Goal: Find specific page/section: Find specific page/section

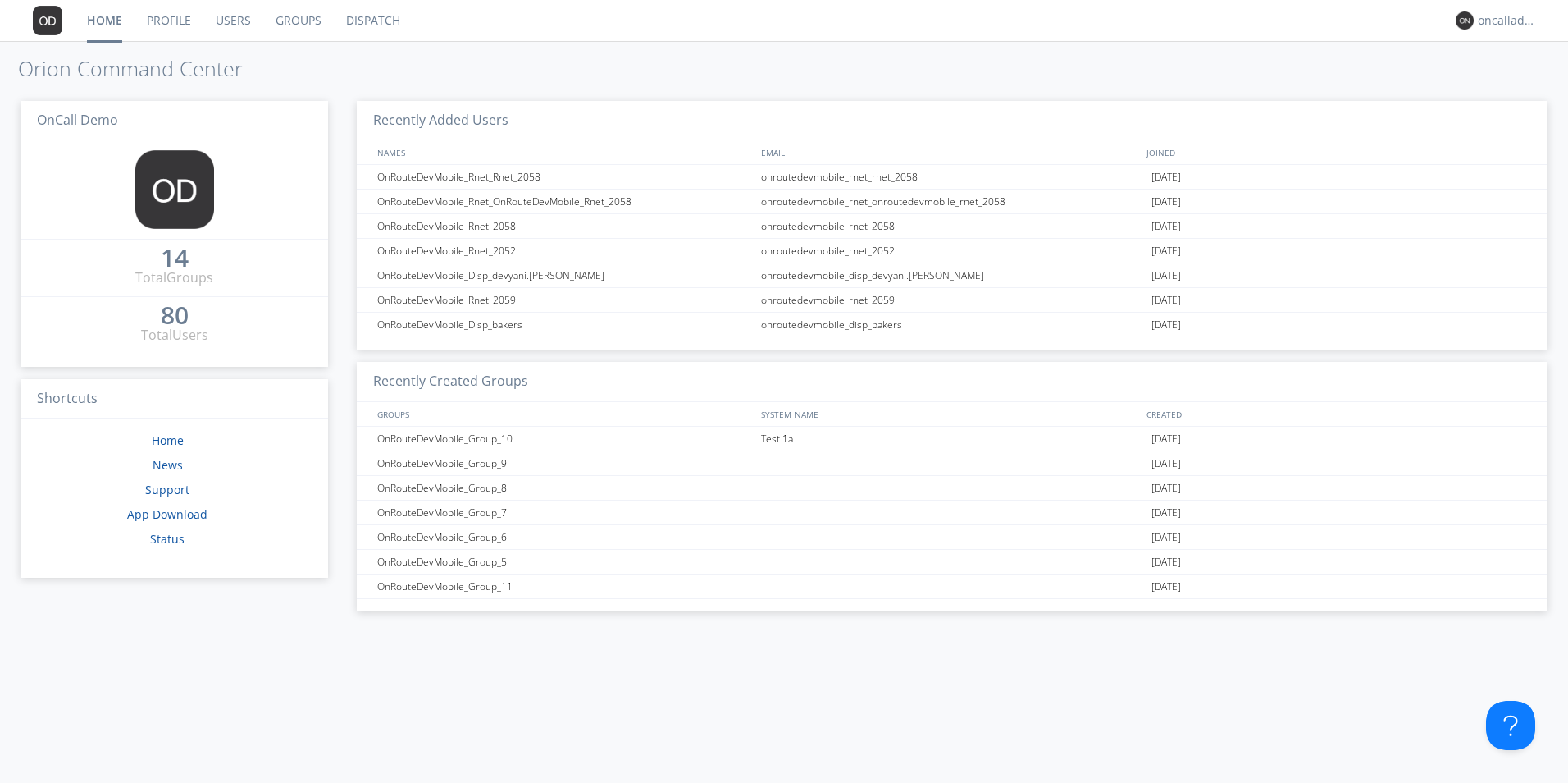
click at [247, 27] on link "Users" at bounding box center [234, 21] width 60 height 41
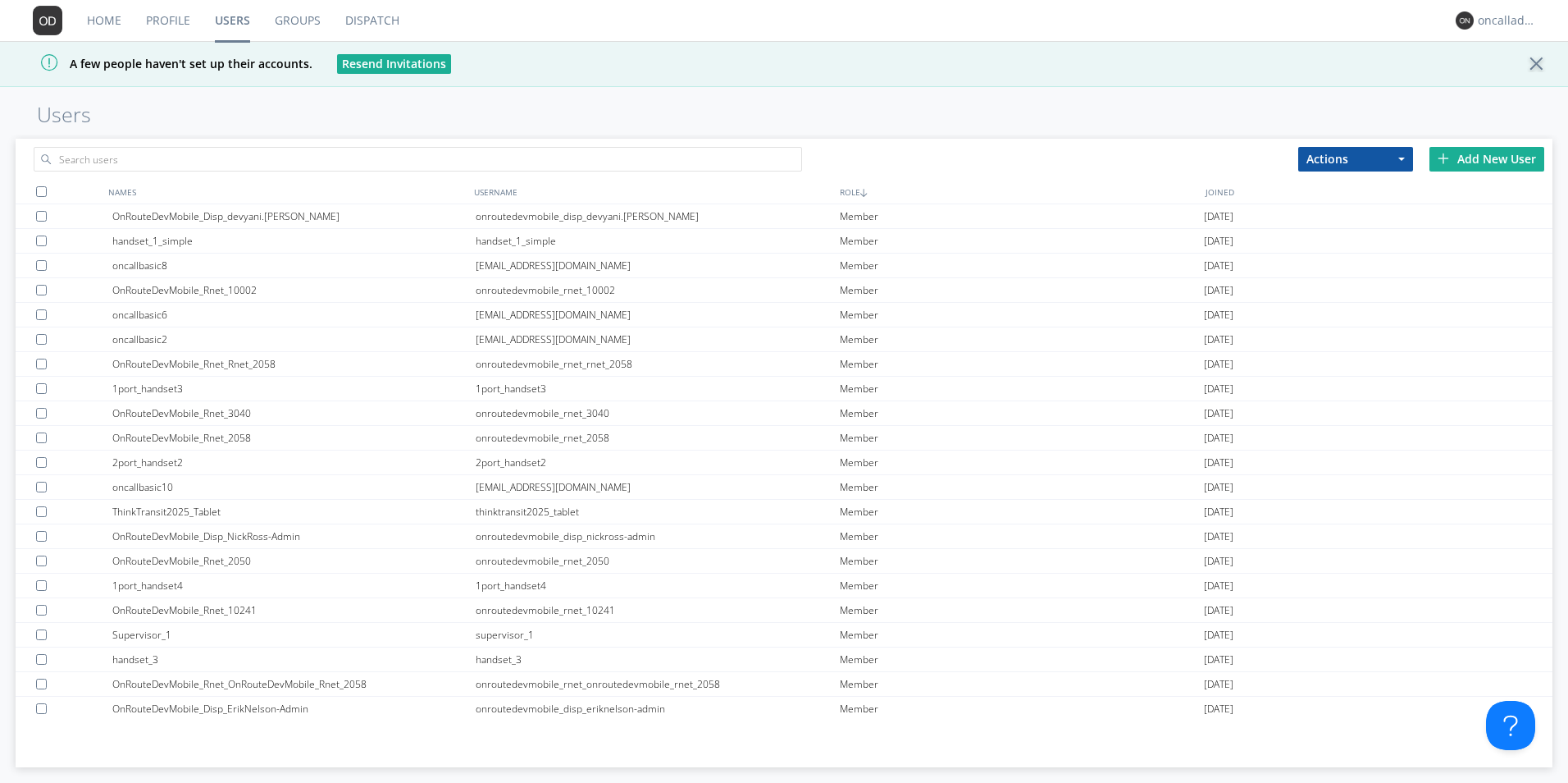
click at [194, 22] on link "Profile" at bounding box center [168, 21] width 69 height 41
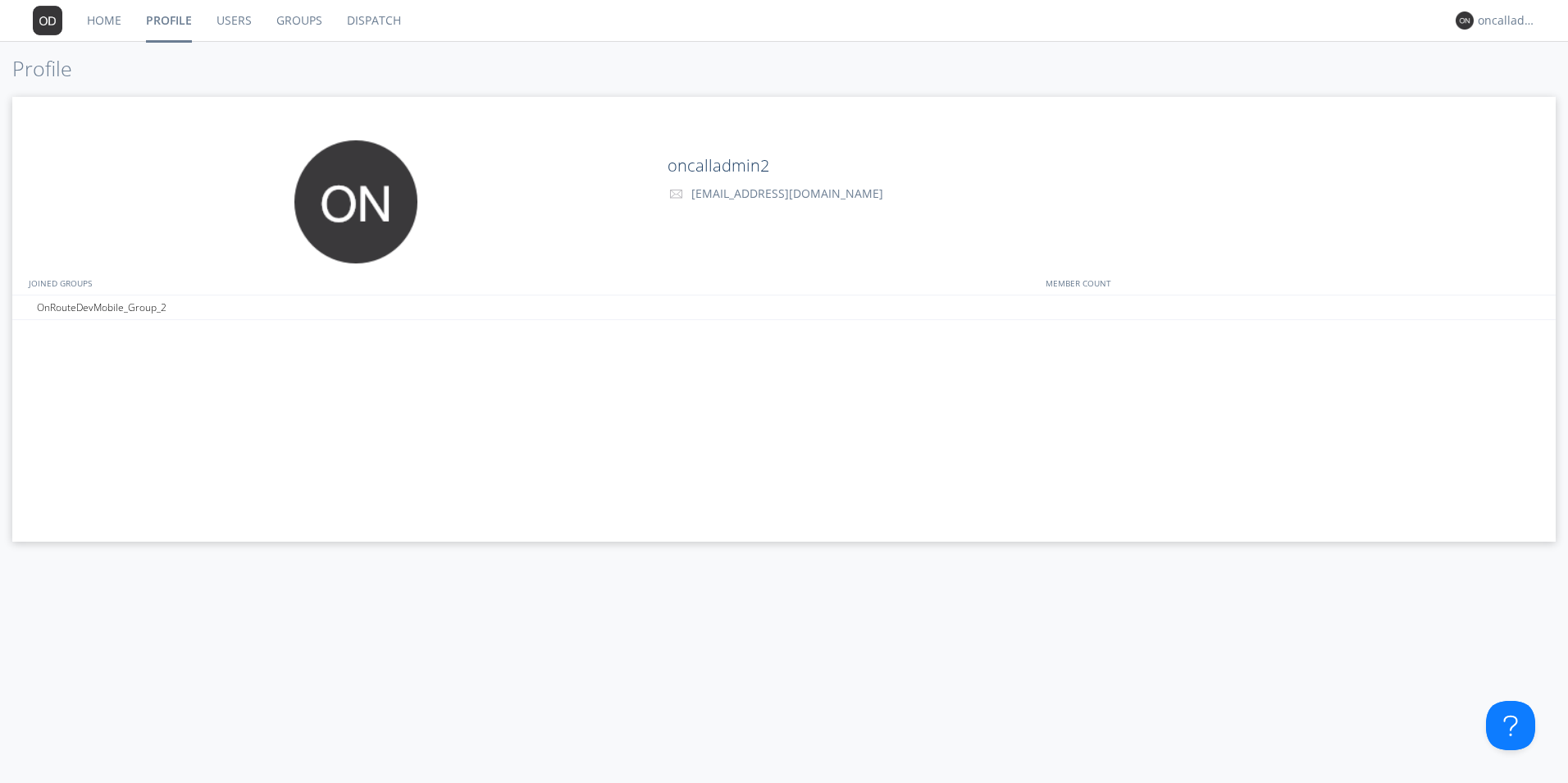
click at [237, 16] on link "Users" at bounding box center [234, 21] width 60 height 41
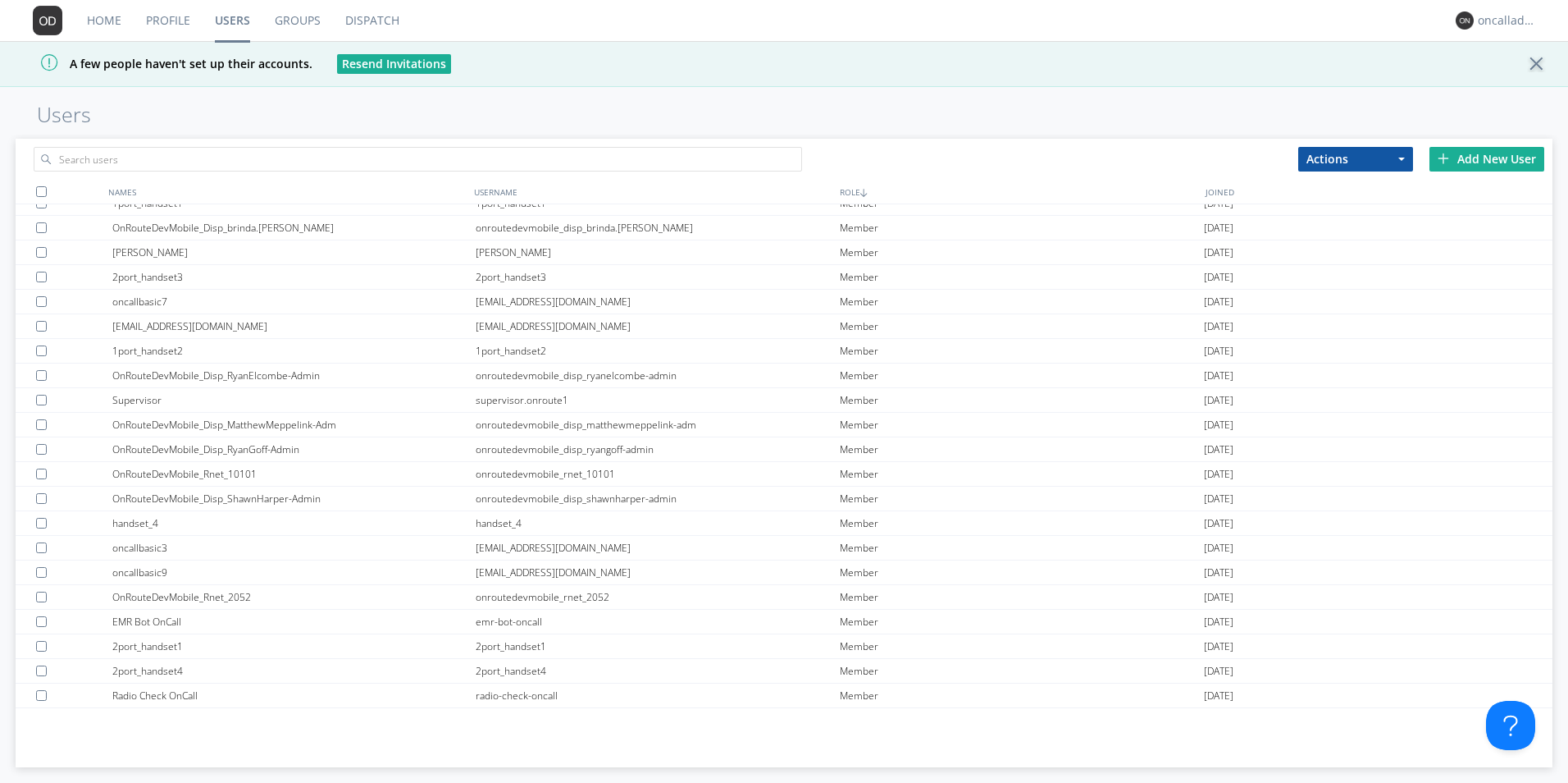
scroll to position [385, 0]
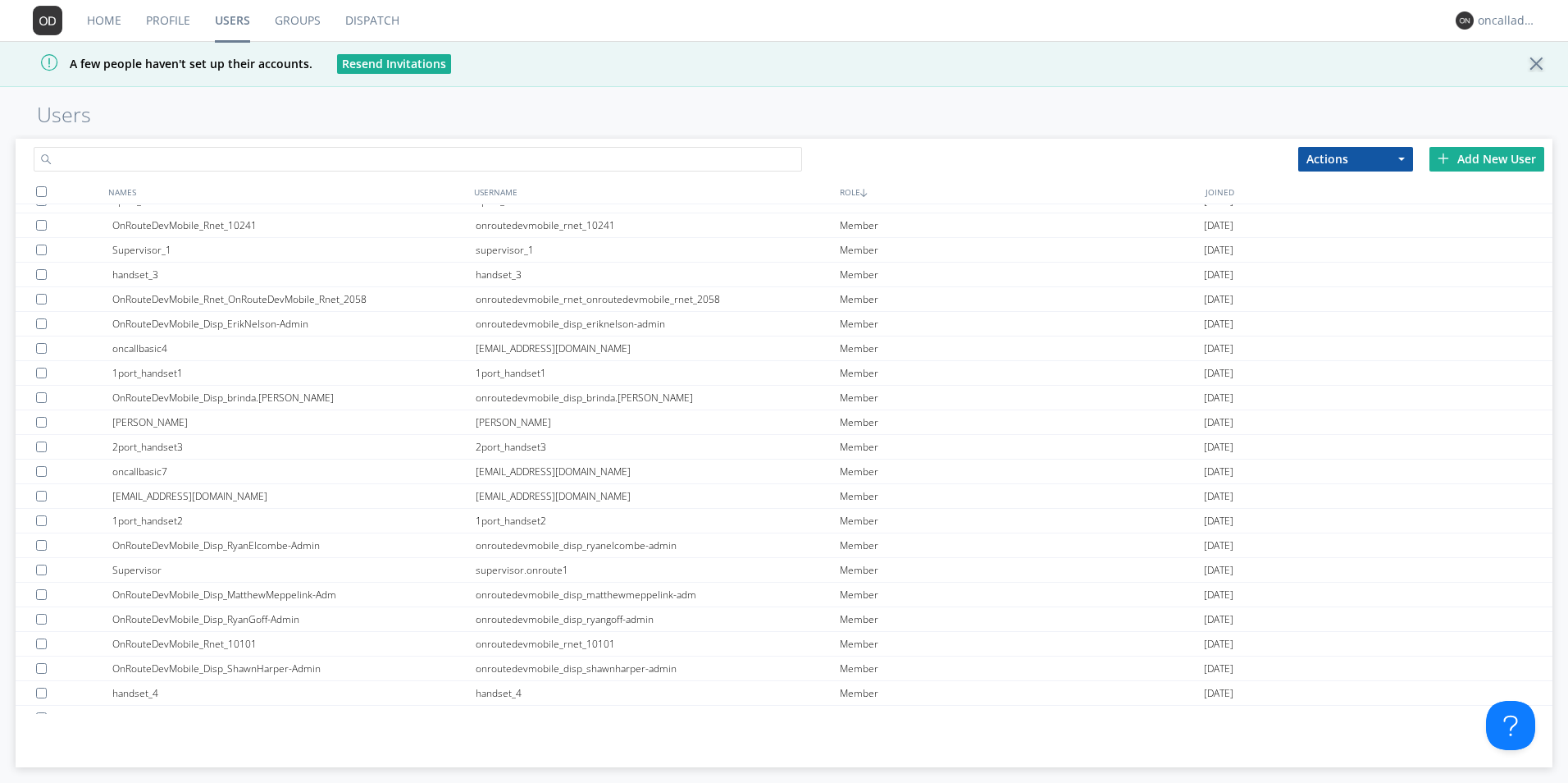
click at [326, 166] on input "text" at bounding box center [418, 159] width 769 height 25
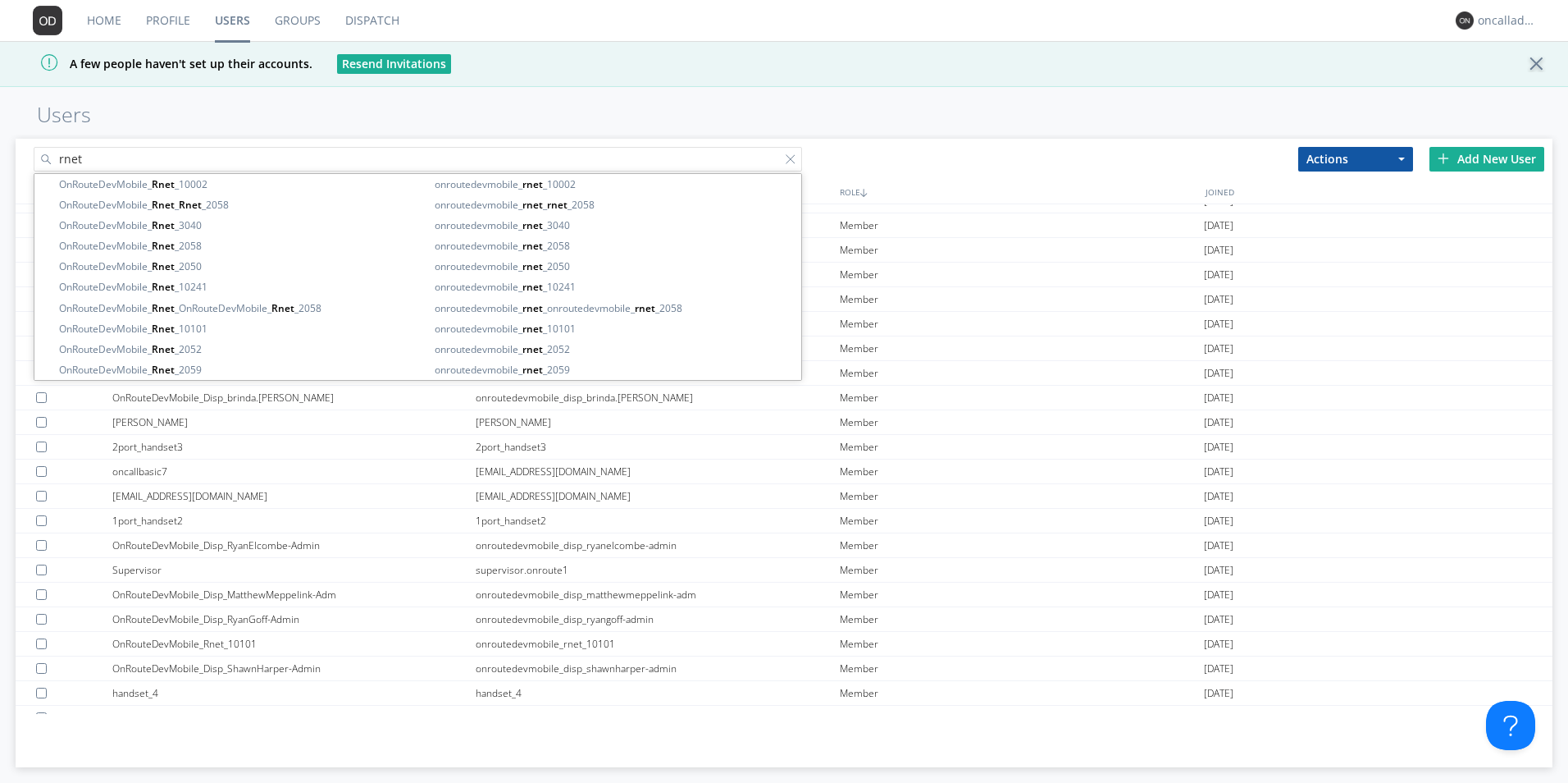
type input "rnet"
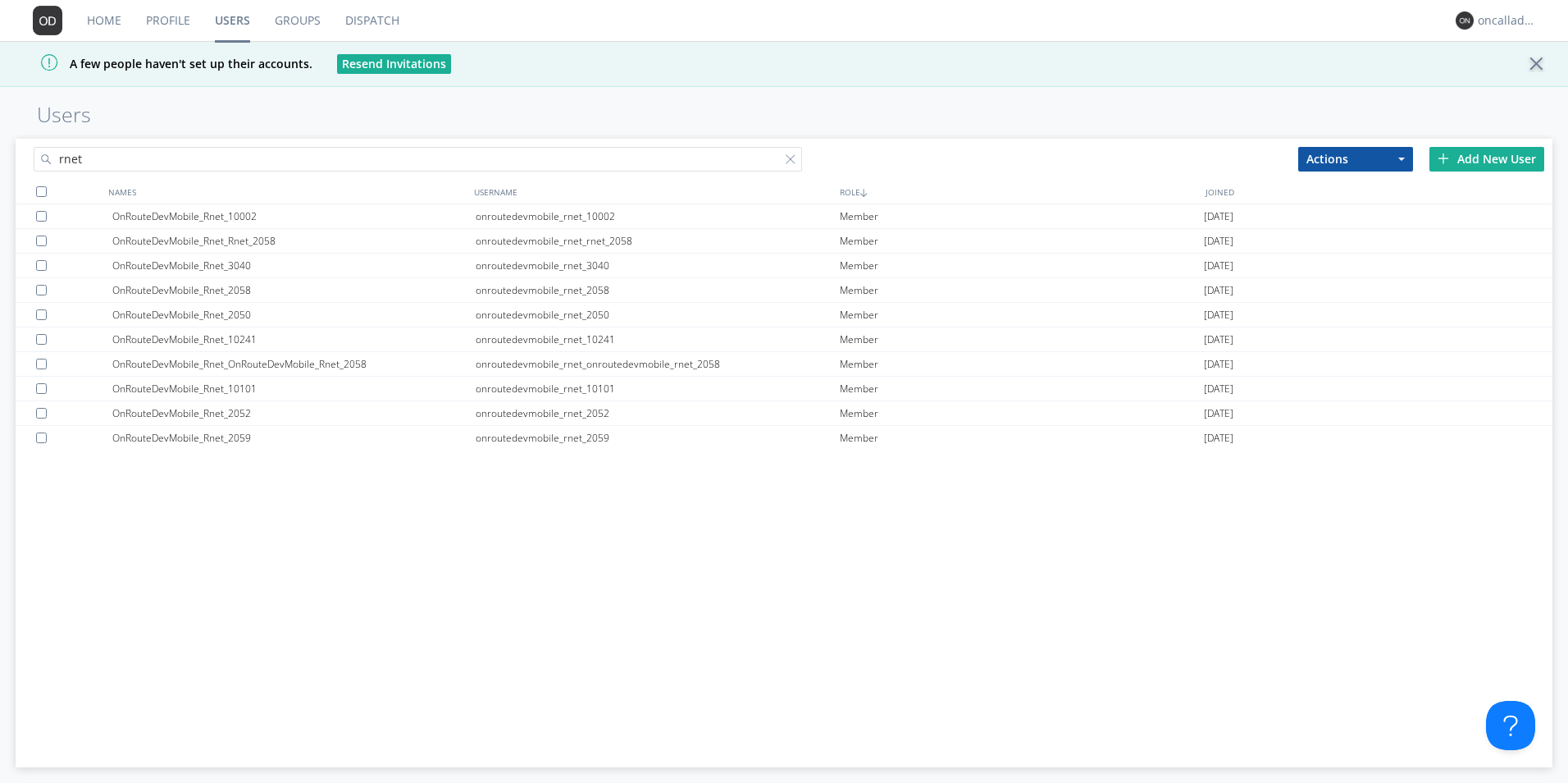
click at [452, 558] on div "OnRouteDevMobile_Rnet_10002 onroutedevmobile_rnet_10002 Member [DATE] OnRouteDe…" at bounding box center [784, 459] width 1537 height 509
click at [381, 9] on link "Dispatch" at bounding box center [372, 21] width 79 height 41
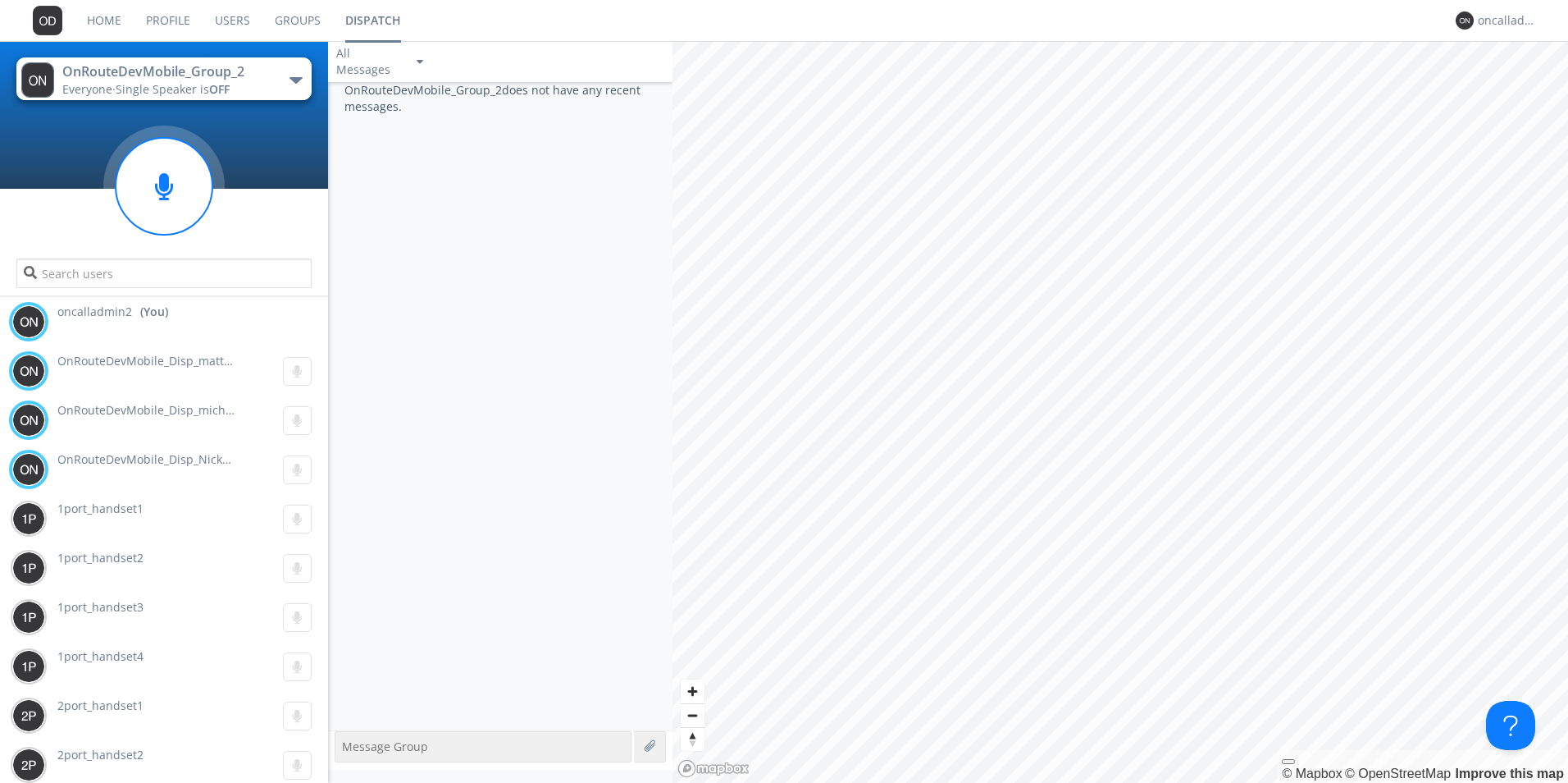
click at [274, 77] on button "OnRouteDevMobile_Group_2 Everyone · Single Speaker is OFF" at bounding box center [163, 79] width 295 height 43
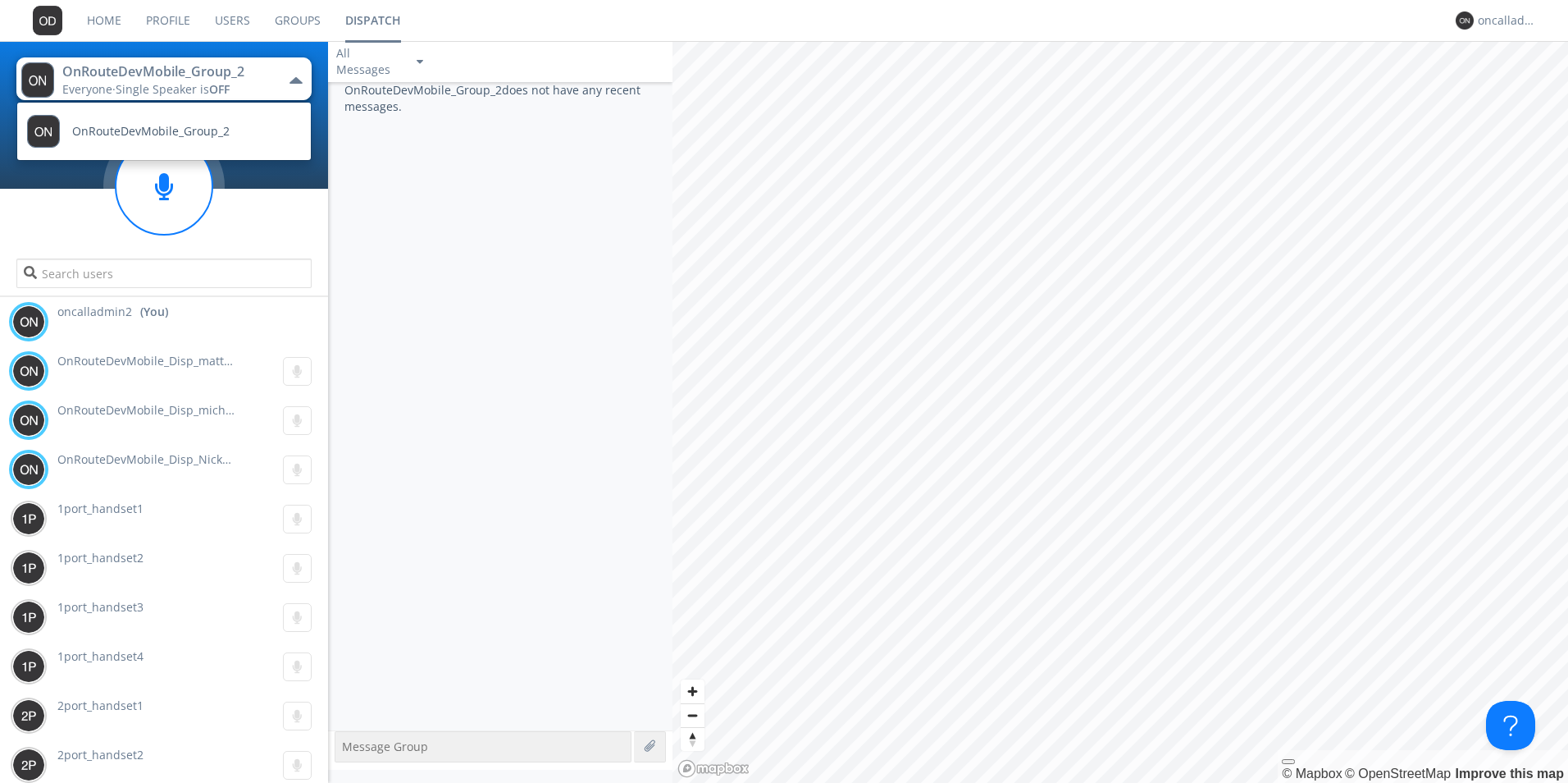
click at [217, 96] on span "OFF" at bounding box center [219, 89] width 21 height 15
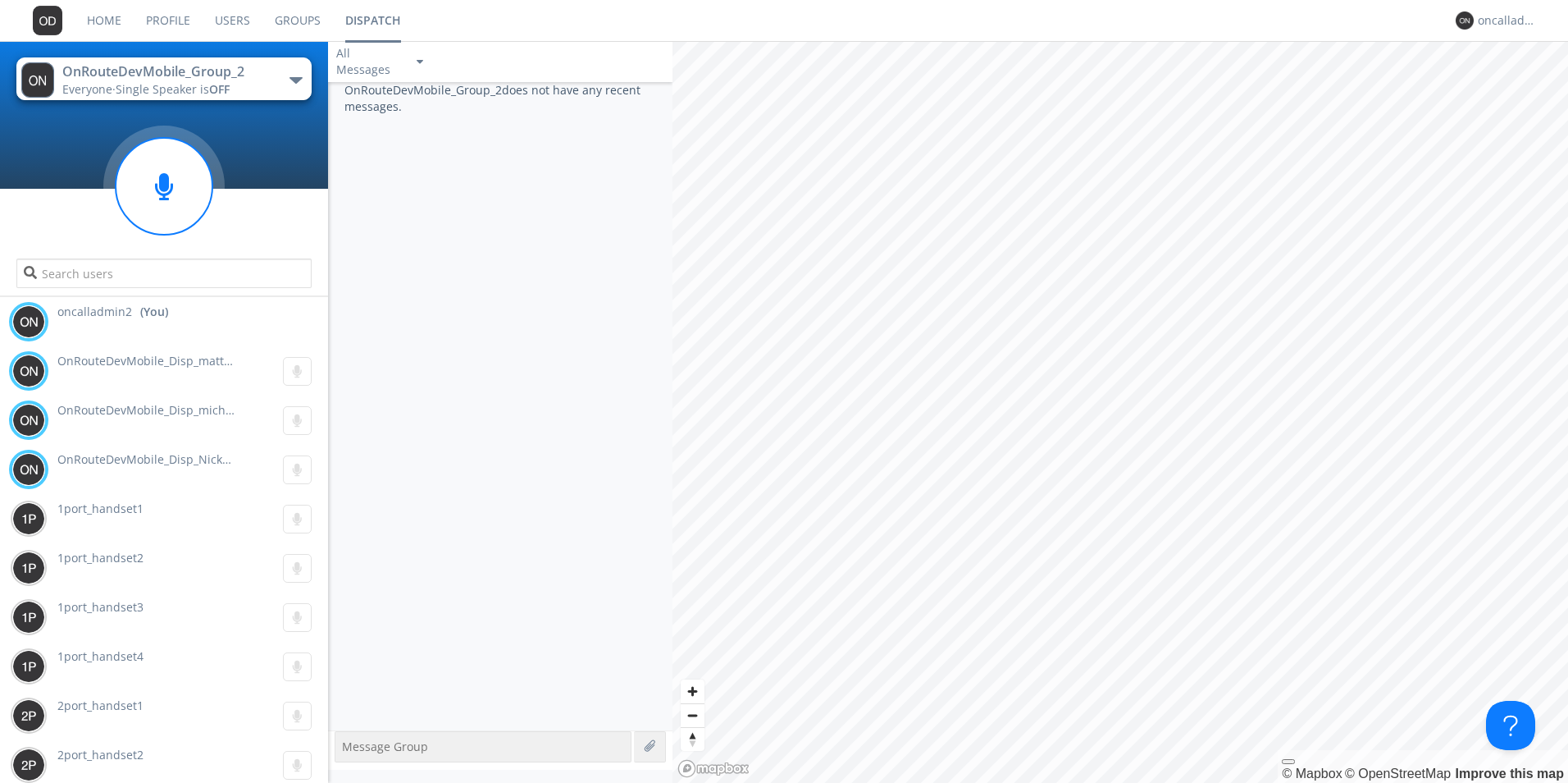
click at [239, 28] on link "Users" at bounding box center [233, 21] width 60 height 41
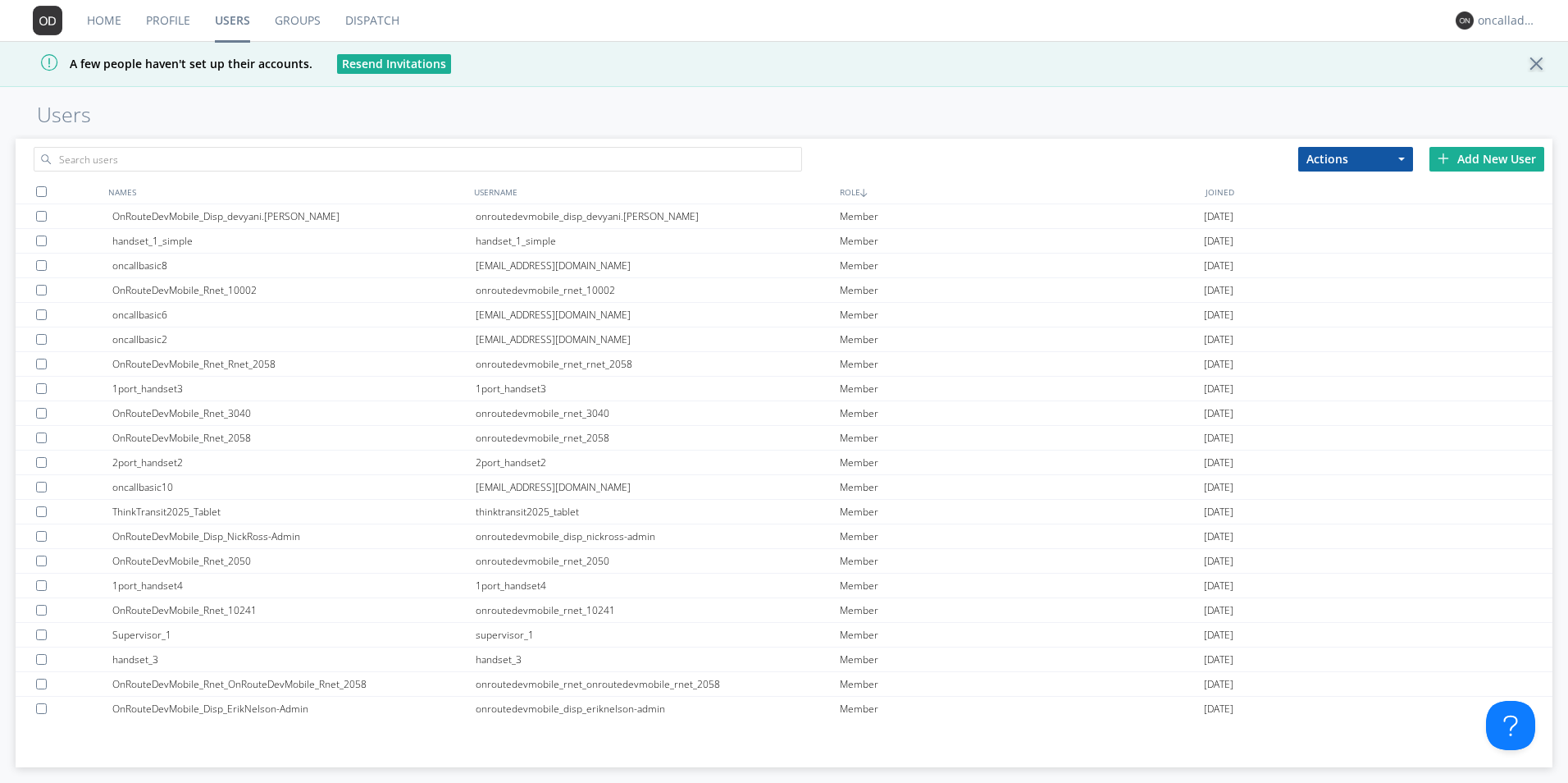
click at [287, 9] on link "Groups" at bounding box center [298, 21] width 71 height 41
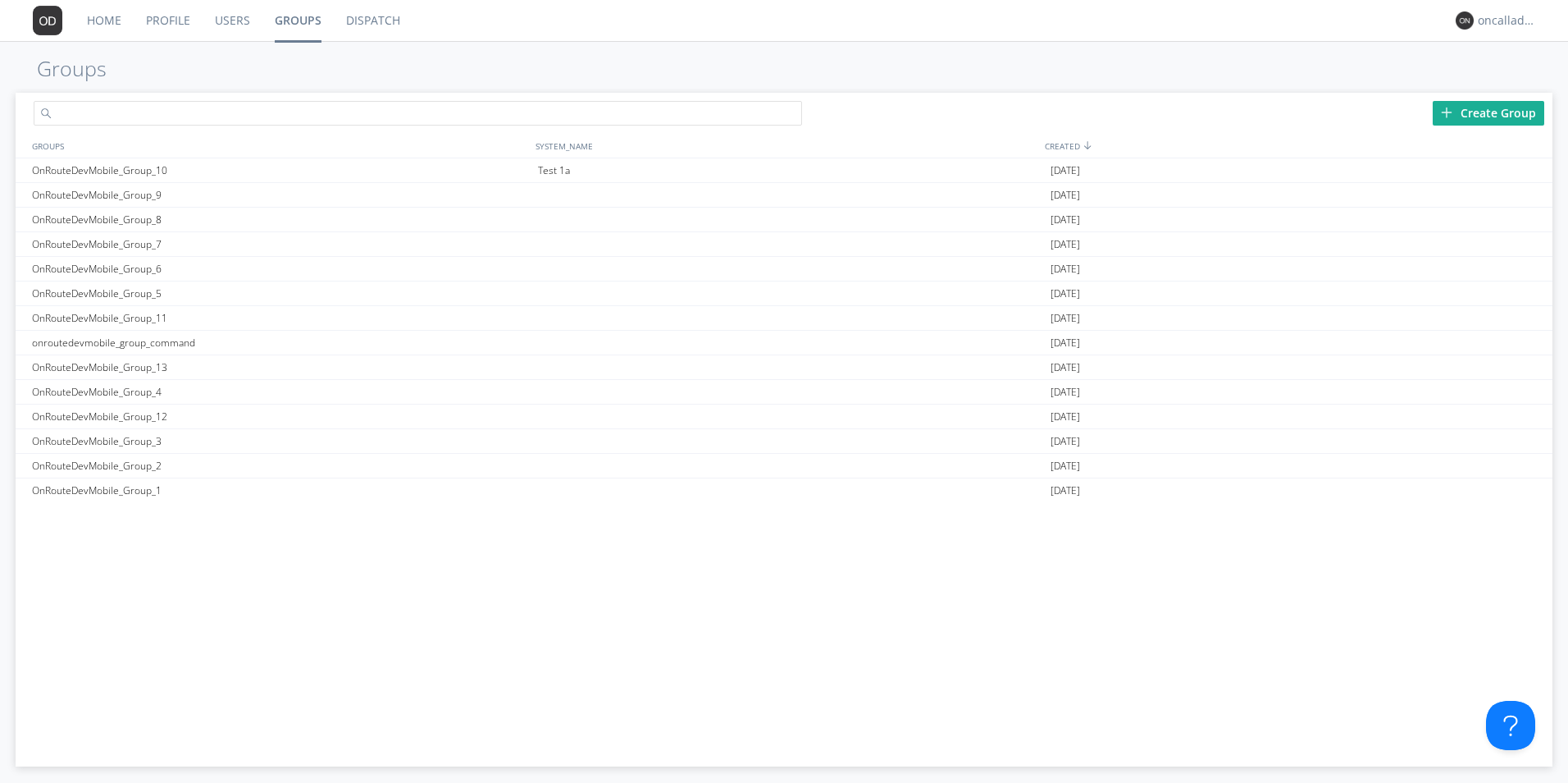
click at [258, 112] on input "text" at bounding box center [418, 113] width 769 height 25
click at [139, 491] on div "OnRouteDevMobile_Group_1" at bounding box center [280, 490] width 505 height 25
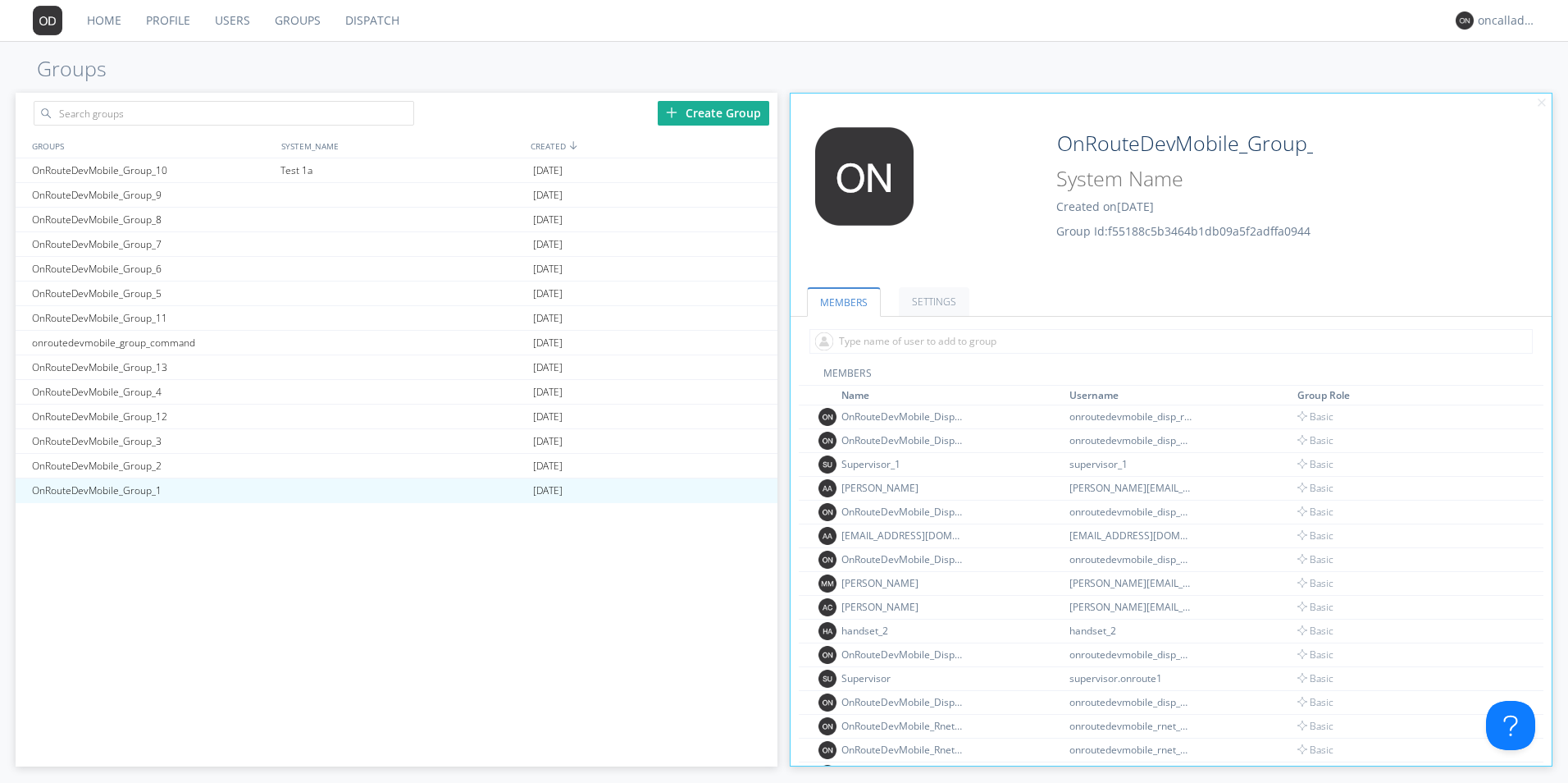
click at [1072, 356] on div at bounding box center [1171, 341] width 761 height 49
click at [1065, 349] on input "text" at bounding box center [1171, 341] width 723 height 25
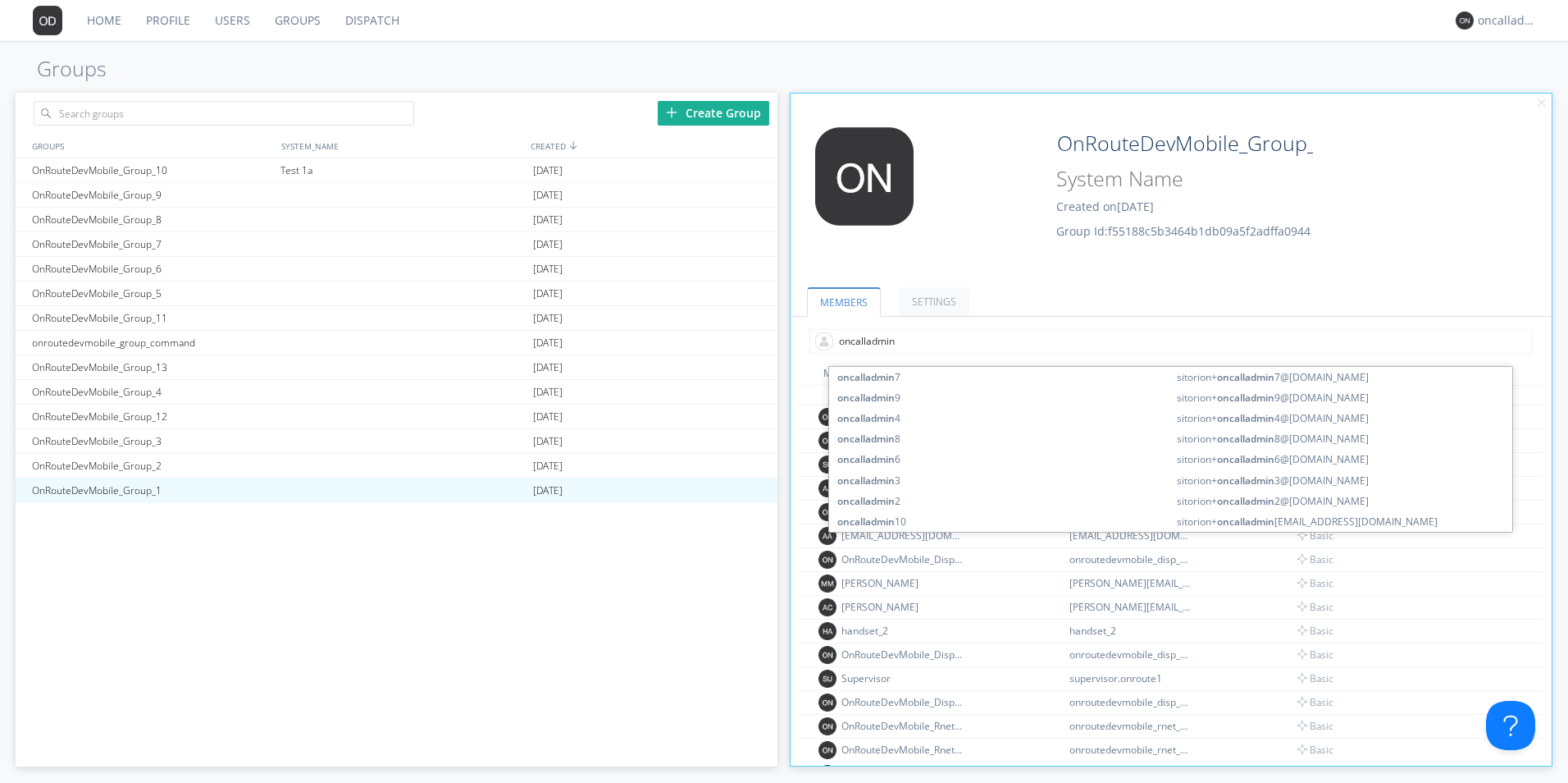
type input "oncalladmin2"
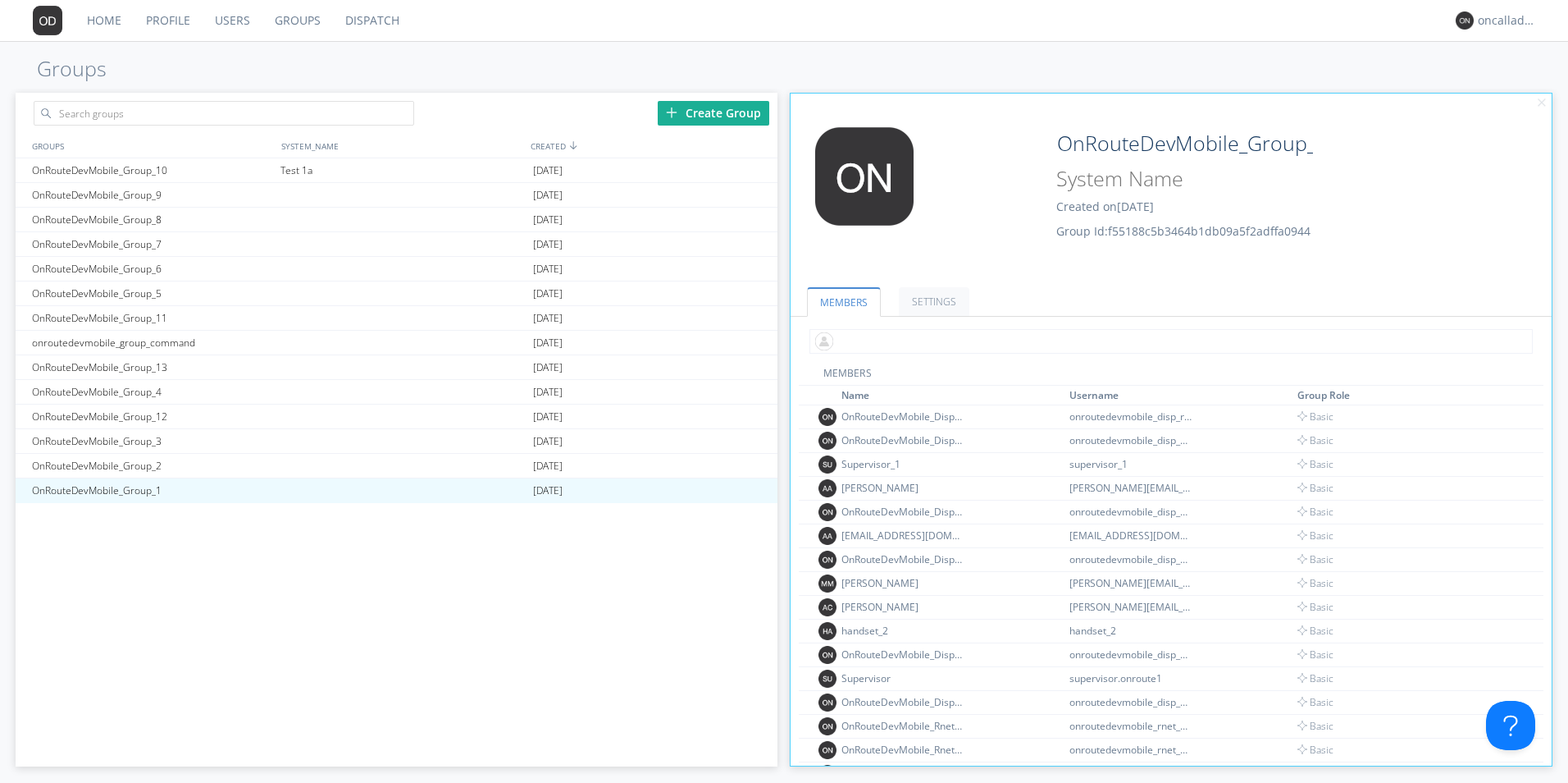
click at [1008, 340] on input "text" at bounding box center [1171, 341] width 723 height 25
type input "oncalladmin2"
click at [1525, 28] on div "oncalladmin2" at bounding box center [1510, 20] width 62 height 16
click at [692, 29] on nav "Home Profile Users Groups Dispatch option Settings focused, 1 of 2. 2 results a…" at bounding box center [784, 21] width 1568 height 42
drag, startPoint x: 370, startPoint y: 22, endPoint x: 290, endPoint y: 20, distance: 80.0
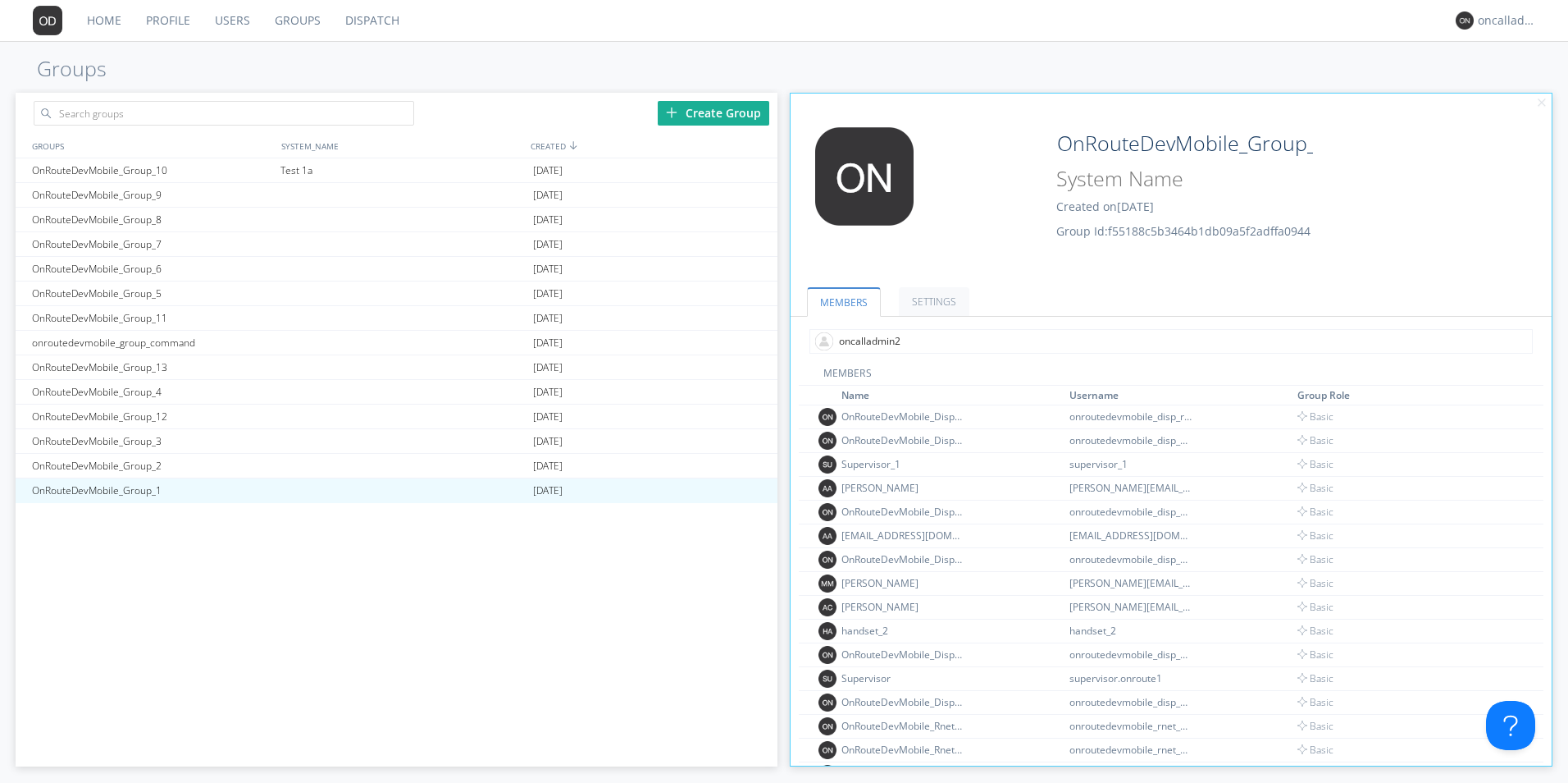
click at [370, 22] on link "Dispatch" at bounding box center [372, 21] width 79 height 41
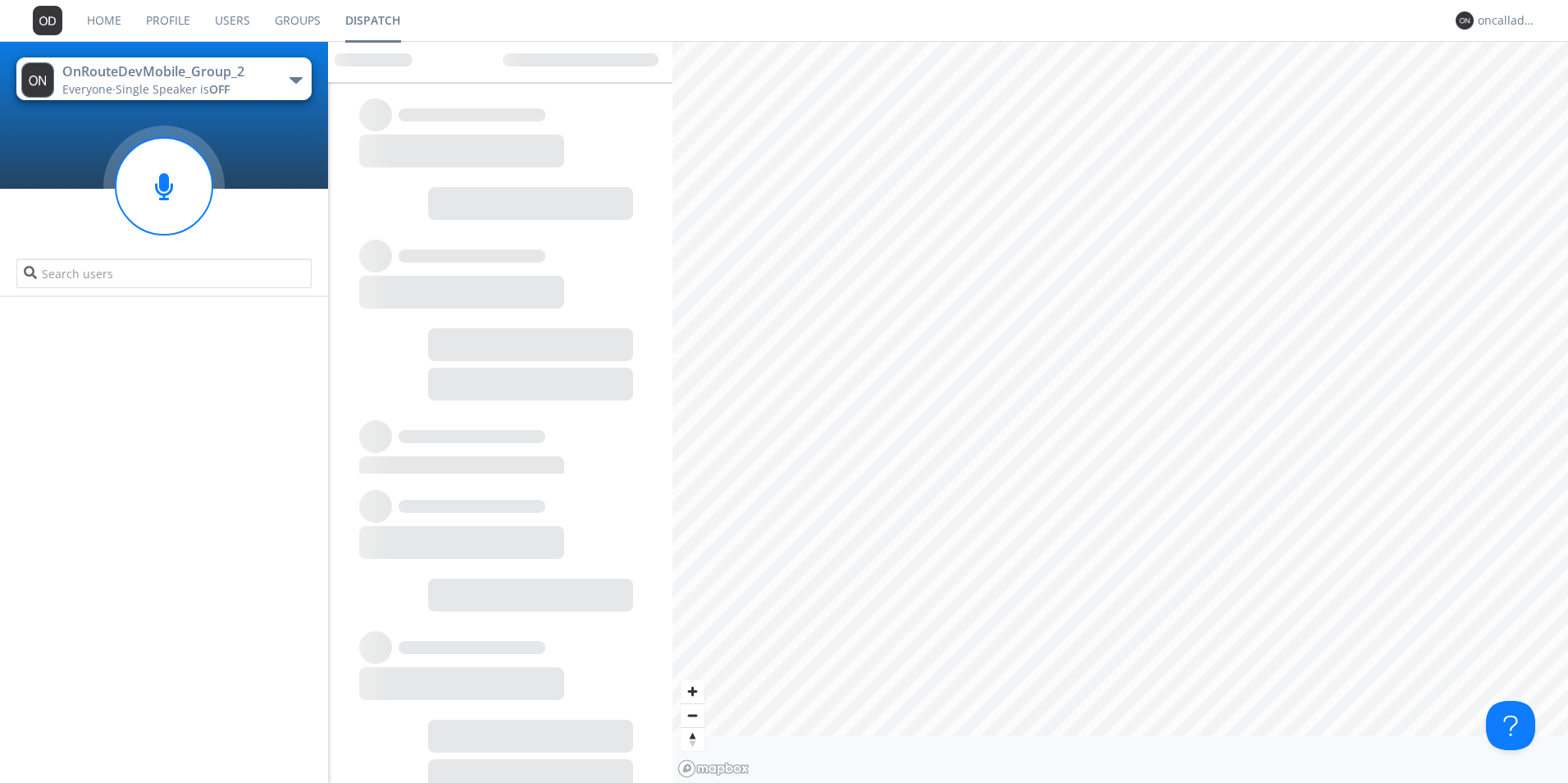
click at [276, 18] on link "Groups" at bounding box center [298, 21] width 71 height 41
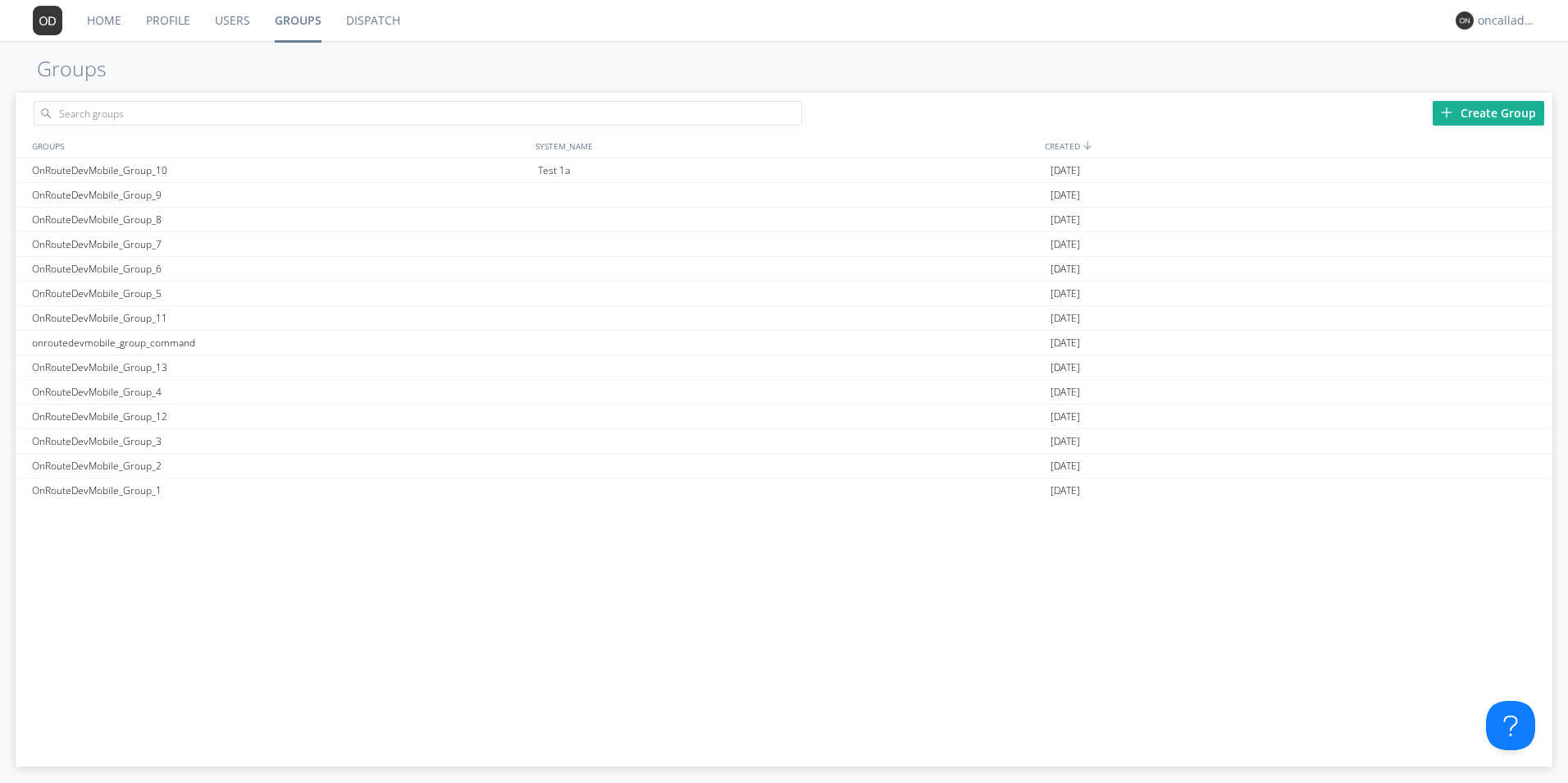
click at [169, 17] on link "Profile" at bounding box center [168, 21] width 69 height 41
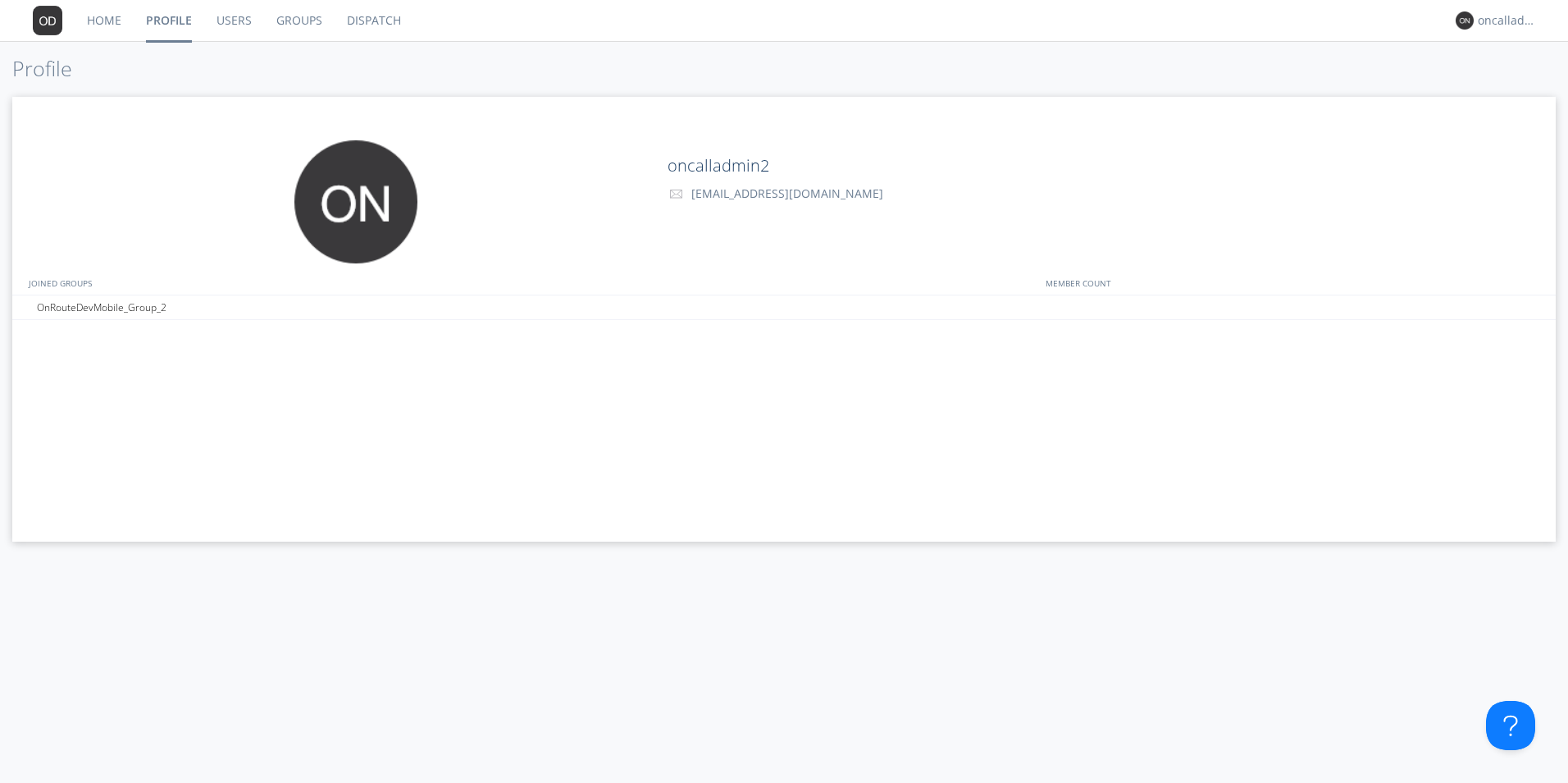
click at [368, 24] on link "Dispatch" at bounding box center [374, 21] width 79 height 41
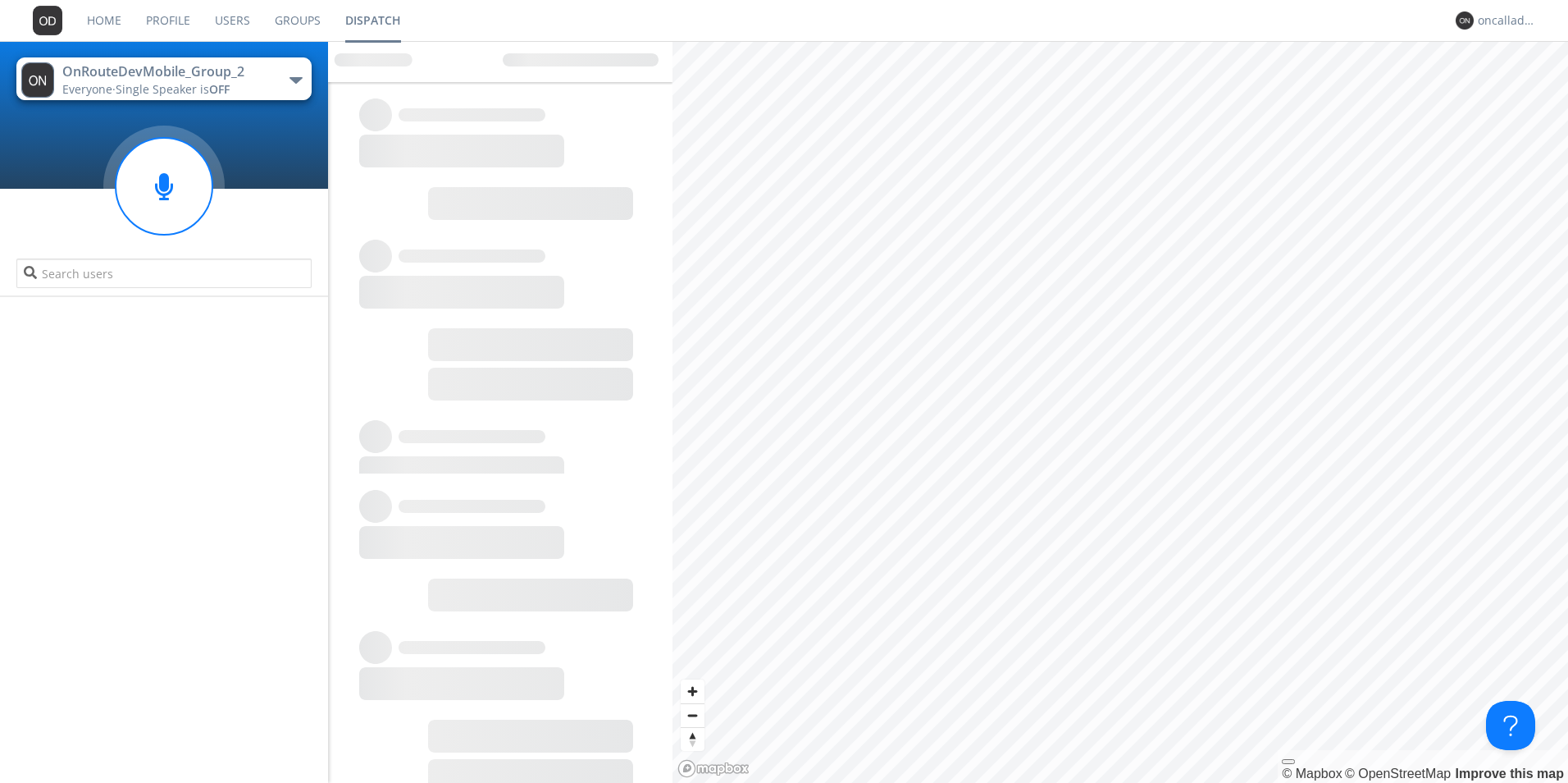
click at [257, 77] on button "OnRouteDevMobile_Group_2 Everyone · Single Speaker is OFF" at bounding box center [163, 79] width 295 height 43
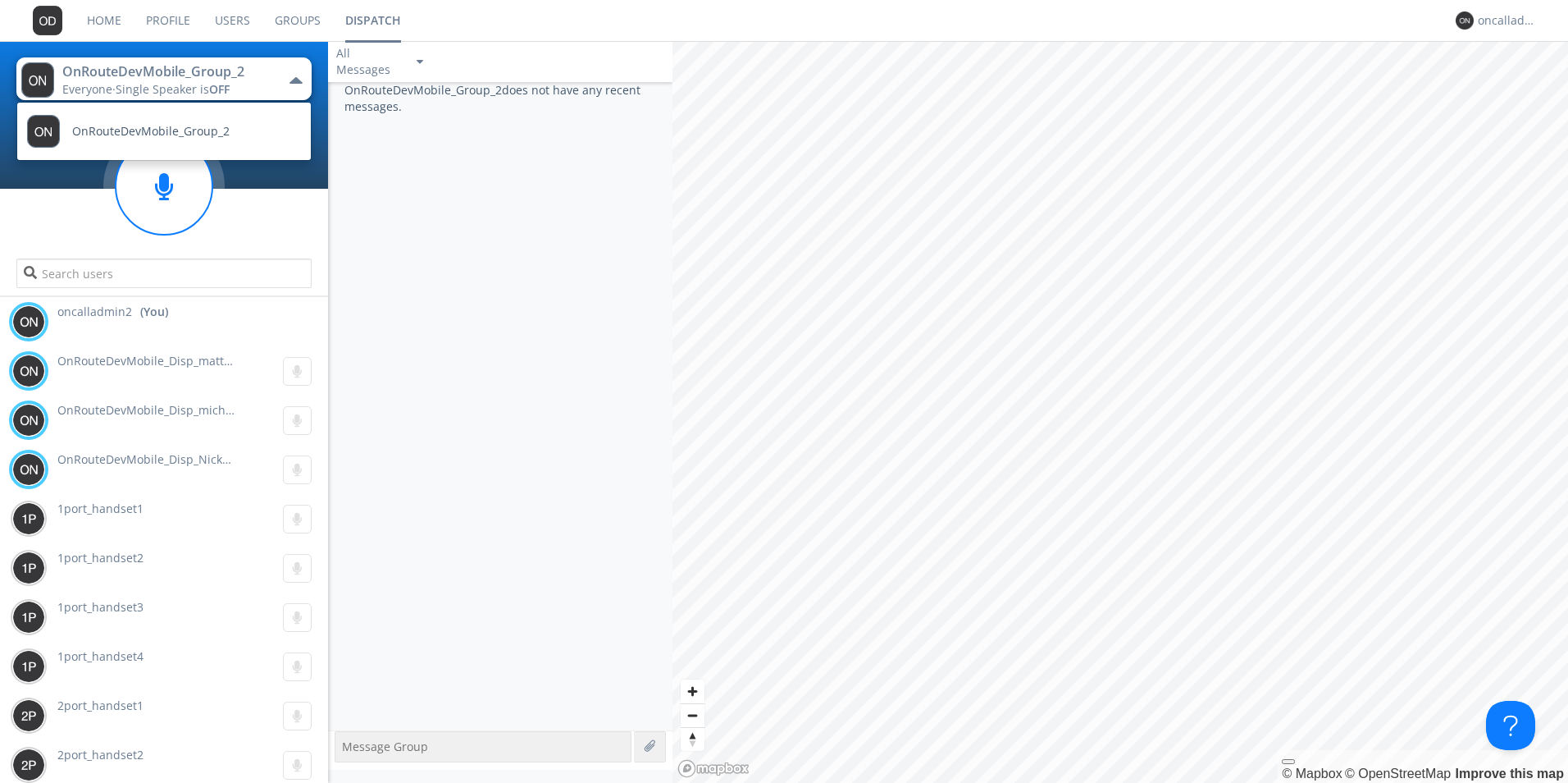
click at [597, 272] on div "OnRouteDevMobile_Group_2 does not have any recent messages." at bounding box center [500, 405] width 345 height 648
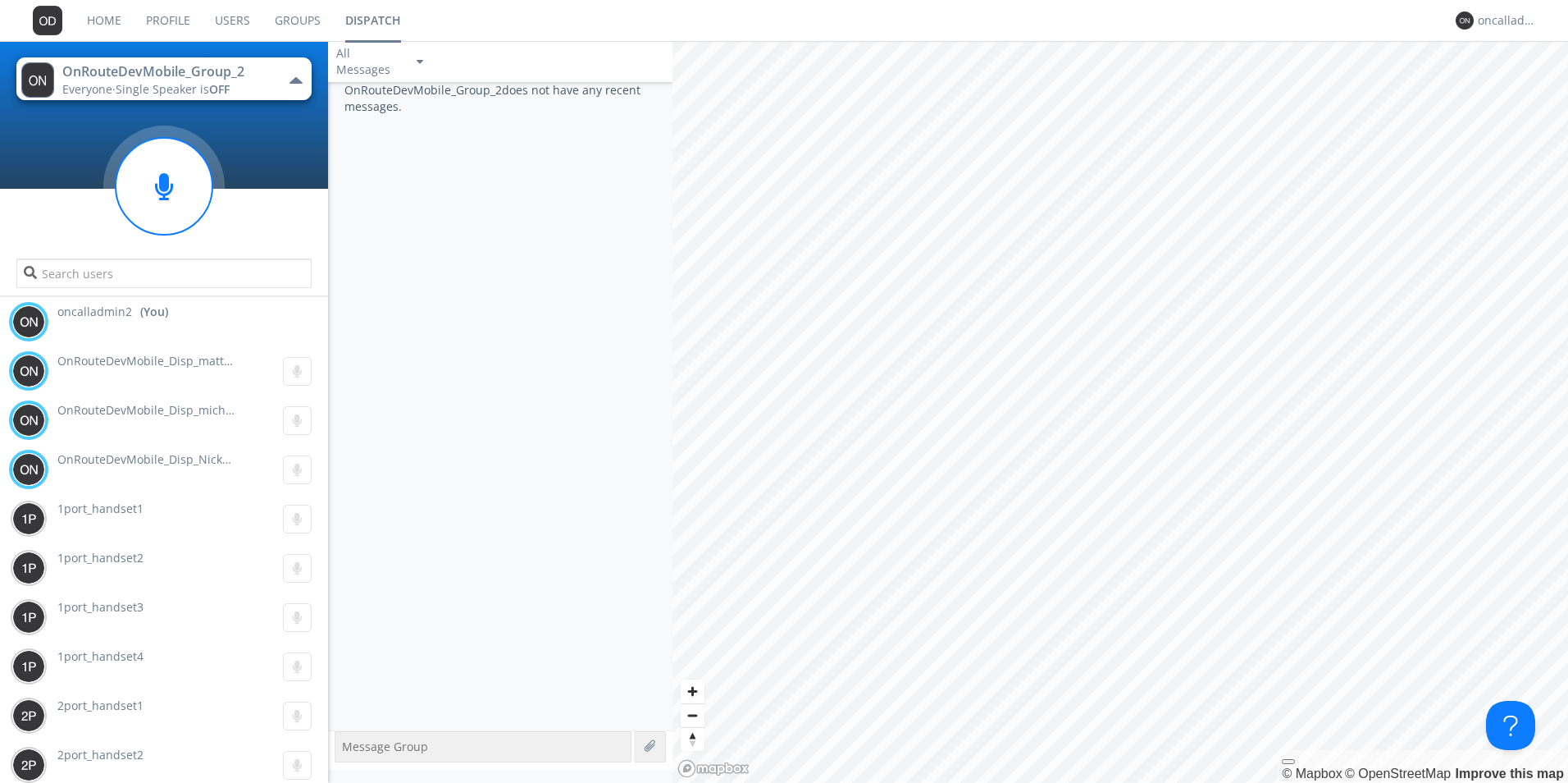
click at [495, 465] on div "OnRouteDevMobile_Group_2 does not have any recent messages." at bounding box center [500, 405] width 345 height 648
click at [274, 92] on button "OnRouteDevMobile_Group_2 Everyone · Single Speaker is OFF" at bounding box center [163, 79] width 295 height 43
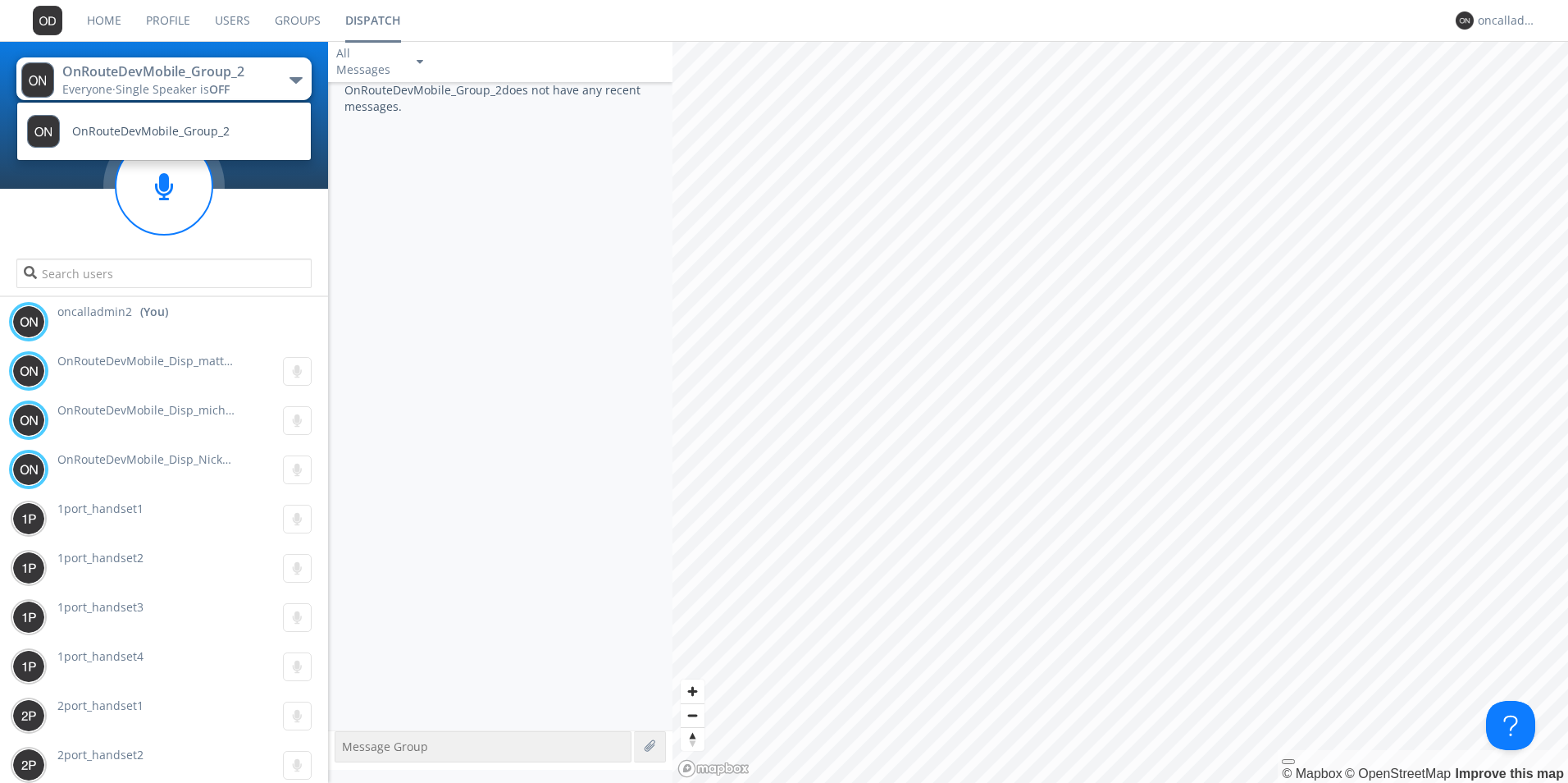
click at [491, 134] on div "OnRouteDevMobile_Group_2 does not have any recent messages." at bounding box center [500, 405] width 345 height 648
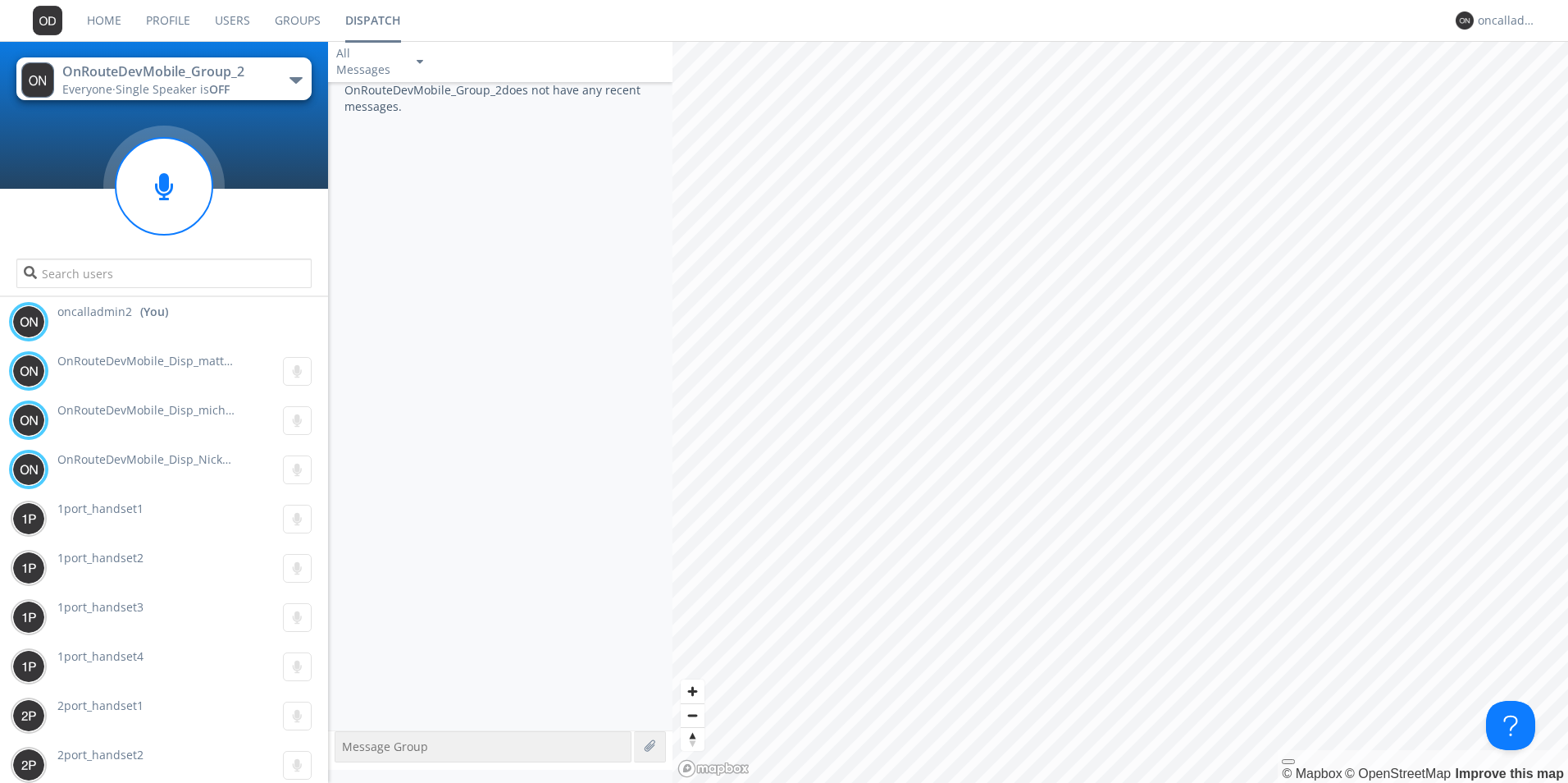
click at [556, 351] on div "OnRouteDevMobile_Group_2 does not have any recent messages." at bounding box center [500, 405] width 345 height 648
